Goal: Task Accomplishment & Management: Manage account settings

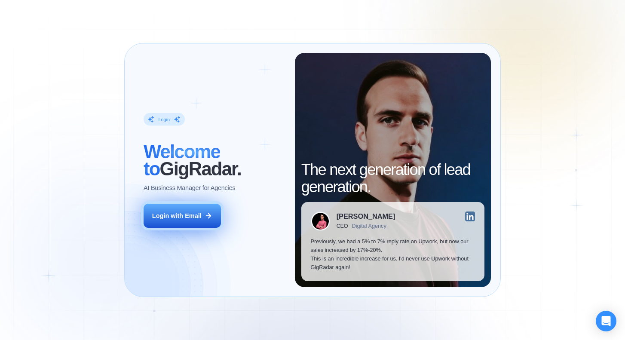
click at [194, 218] on div "Login with Email" at bounding box center [176, 216] width 49 height 9
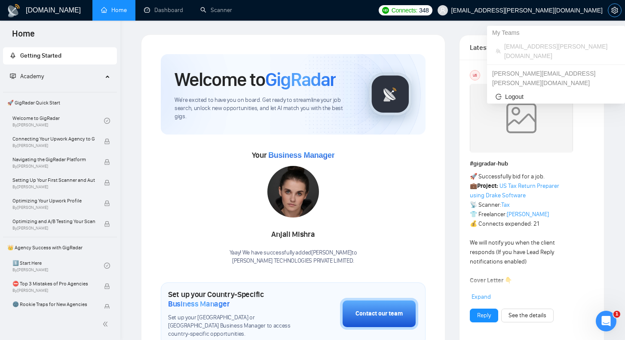
click at [610, 9] on span "setting" at bounding box center [615, 10] width 13 height 7
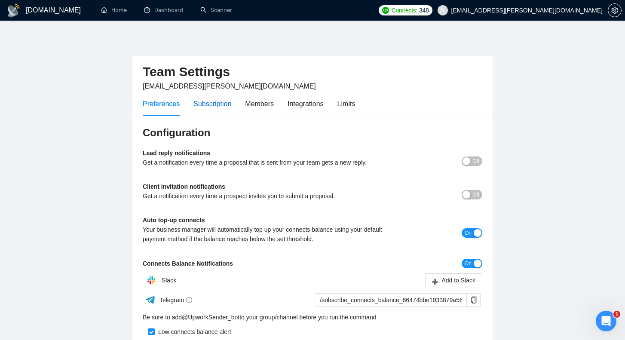
click at [214, 107] on div "Subscription" at bounding box center [213, 103] width 38 height 11
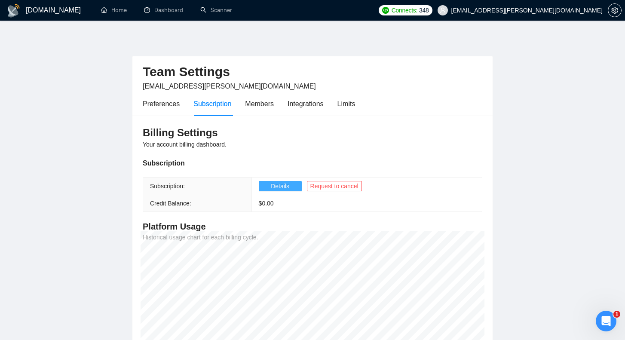
click at [272, 183] on span "Details" at bounding box center [280, 186] width 18 height 9
